Goal: Task Accomplishment & Management: Use online tool/utility

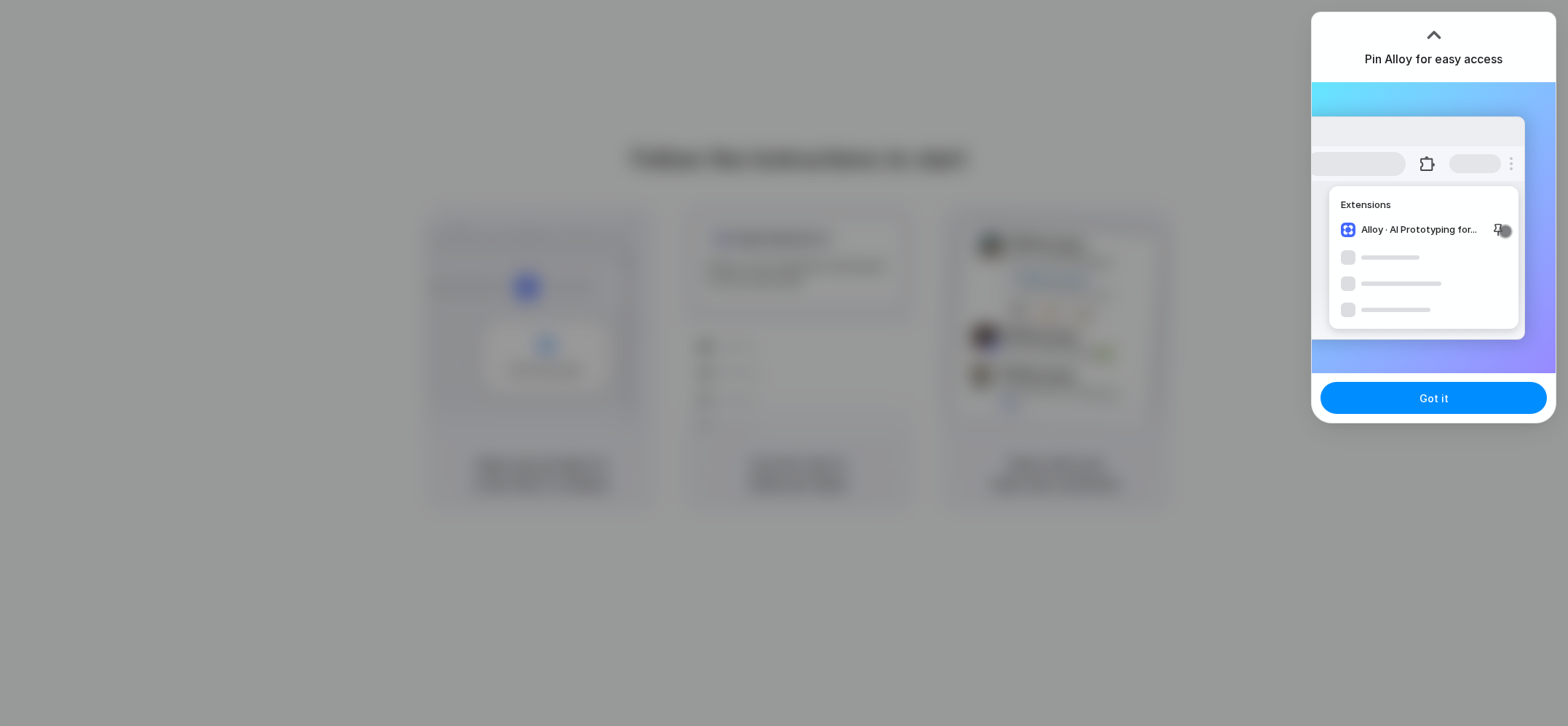
click at [1182, 132] on div at bounding box center [784, 363] width 1568 height 726
